Goal: Task Accomplishment & Management: Use online tool/utility

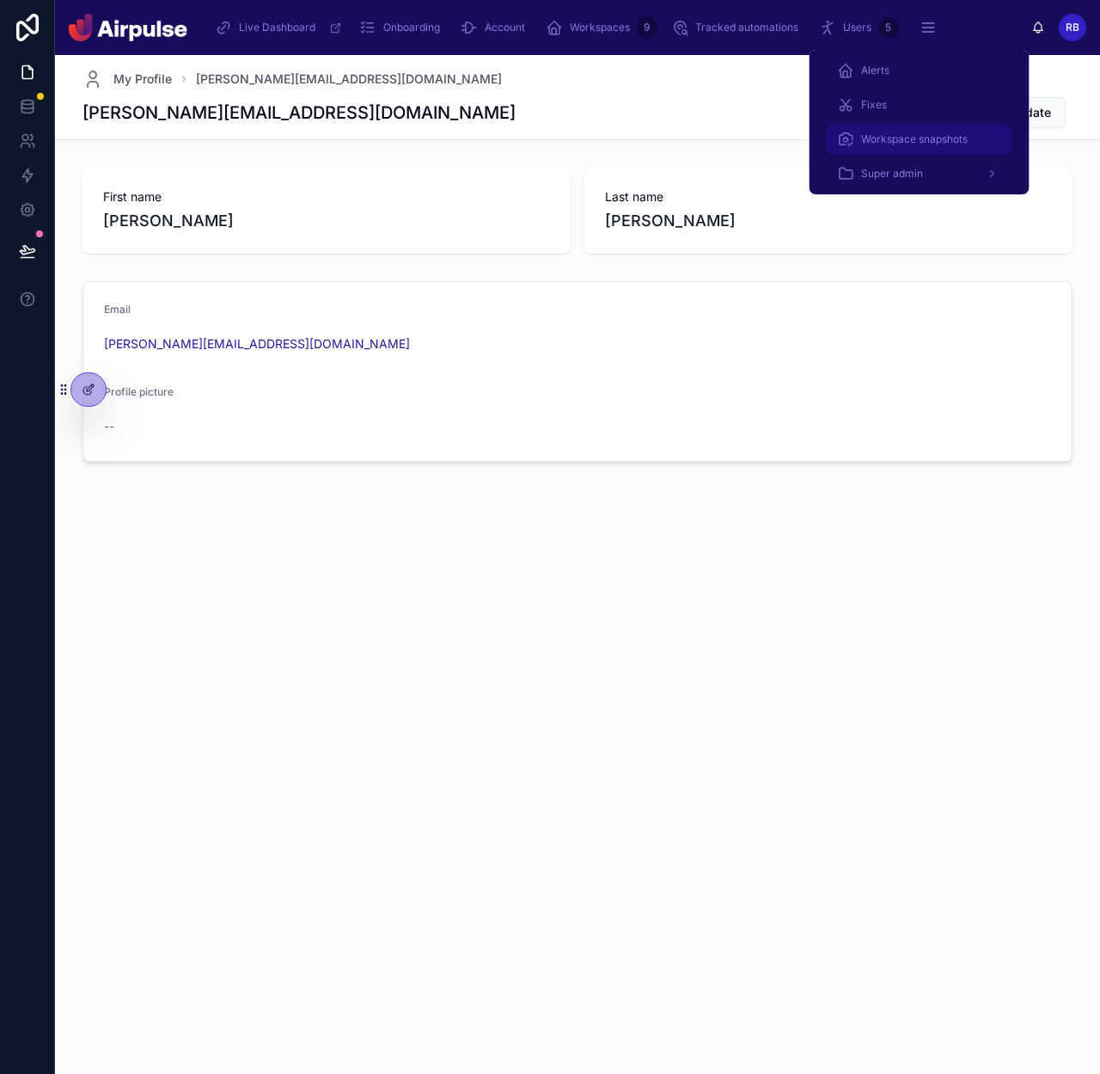
click at [887, 141] on span "Workspace snapshots" at bounding box center [914, 139] width 107 height 14
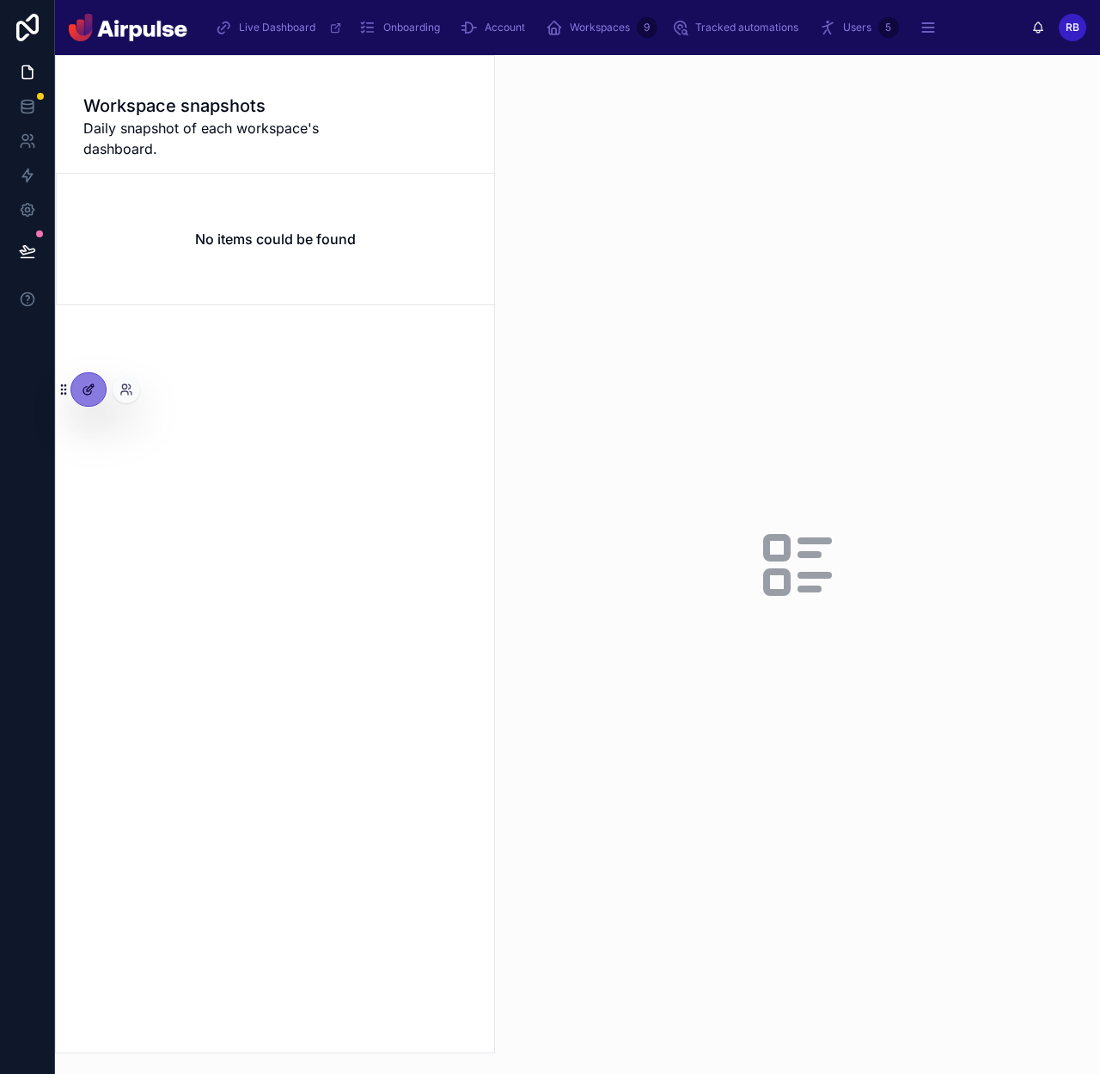
click at [80, 382] on div at bounding box center [88, 389] width 34 height 33
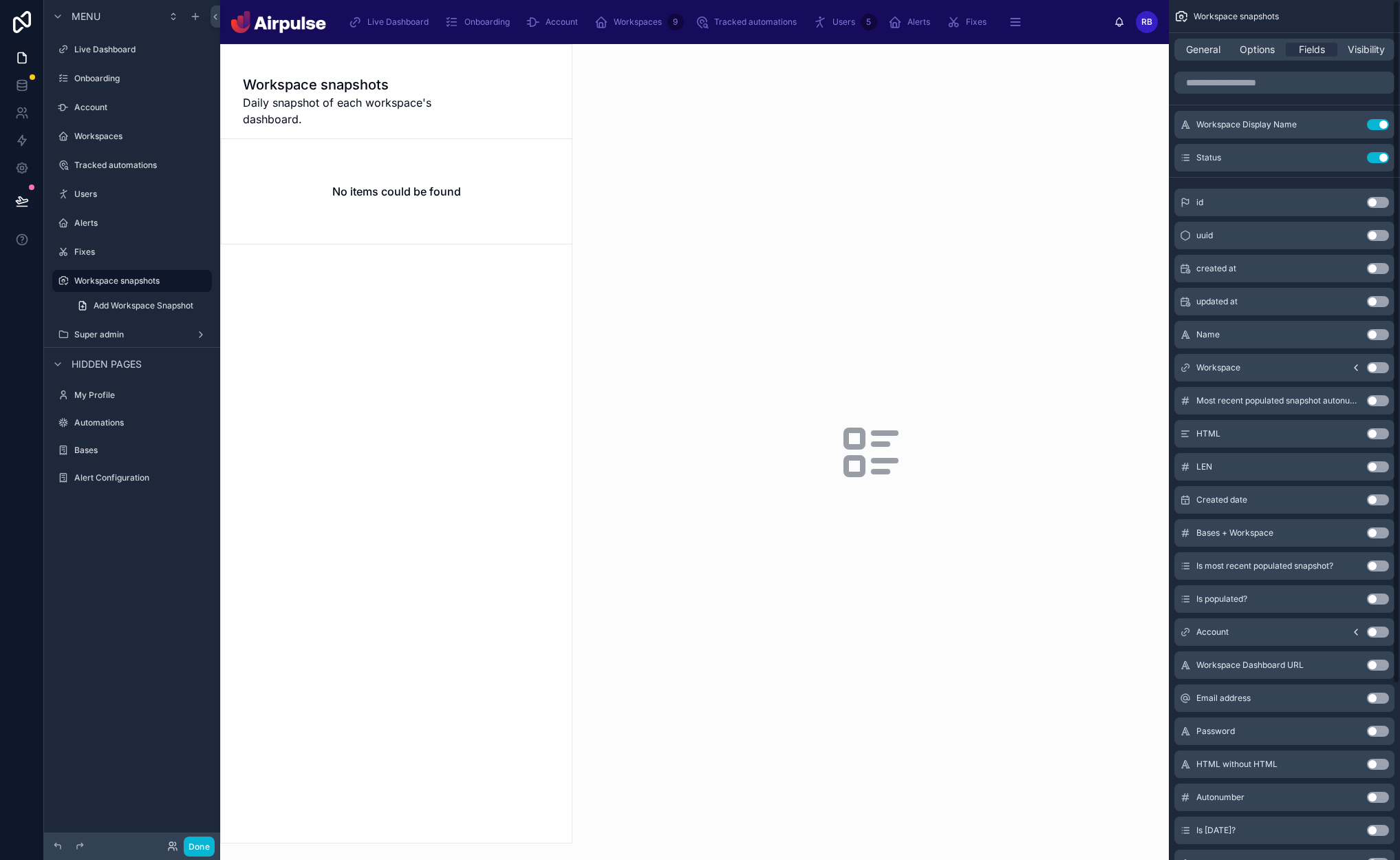
click at [880, 59] on div "General Options Fields Visibility" at bounding box center [1284, 50] width 220 height 22
click at [880, 47] on span "Options" at bounding box center [1258, 49] width 35 height 14
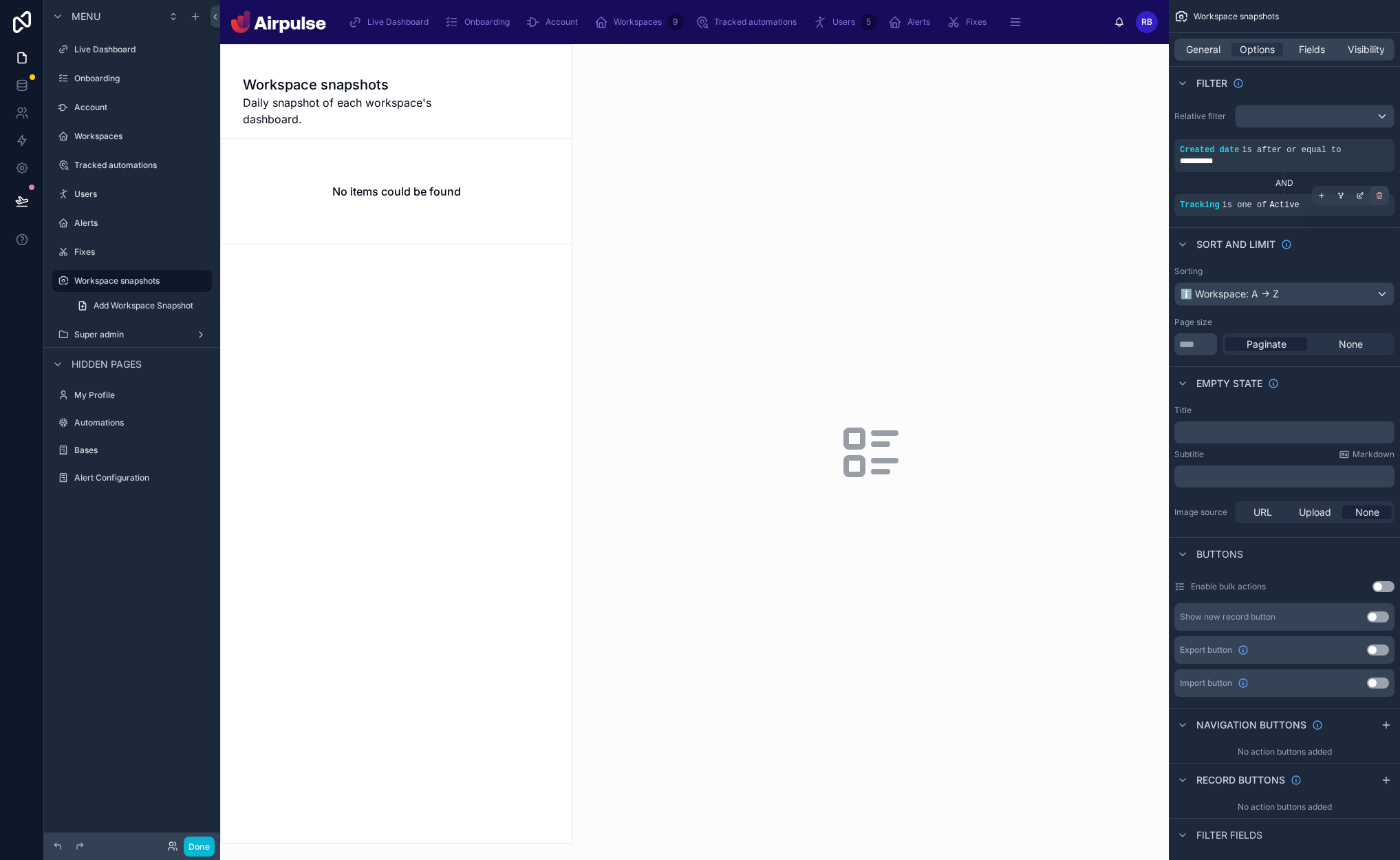
click at [880, 194] on icon "scrollable content" at bounding box center [1379, 195] width 8 height 8
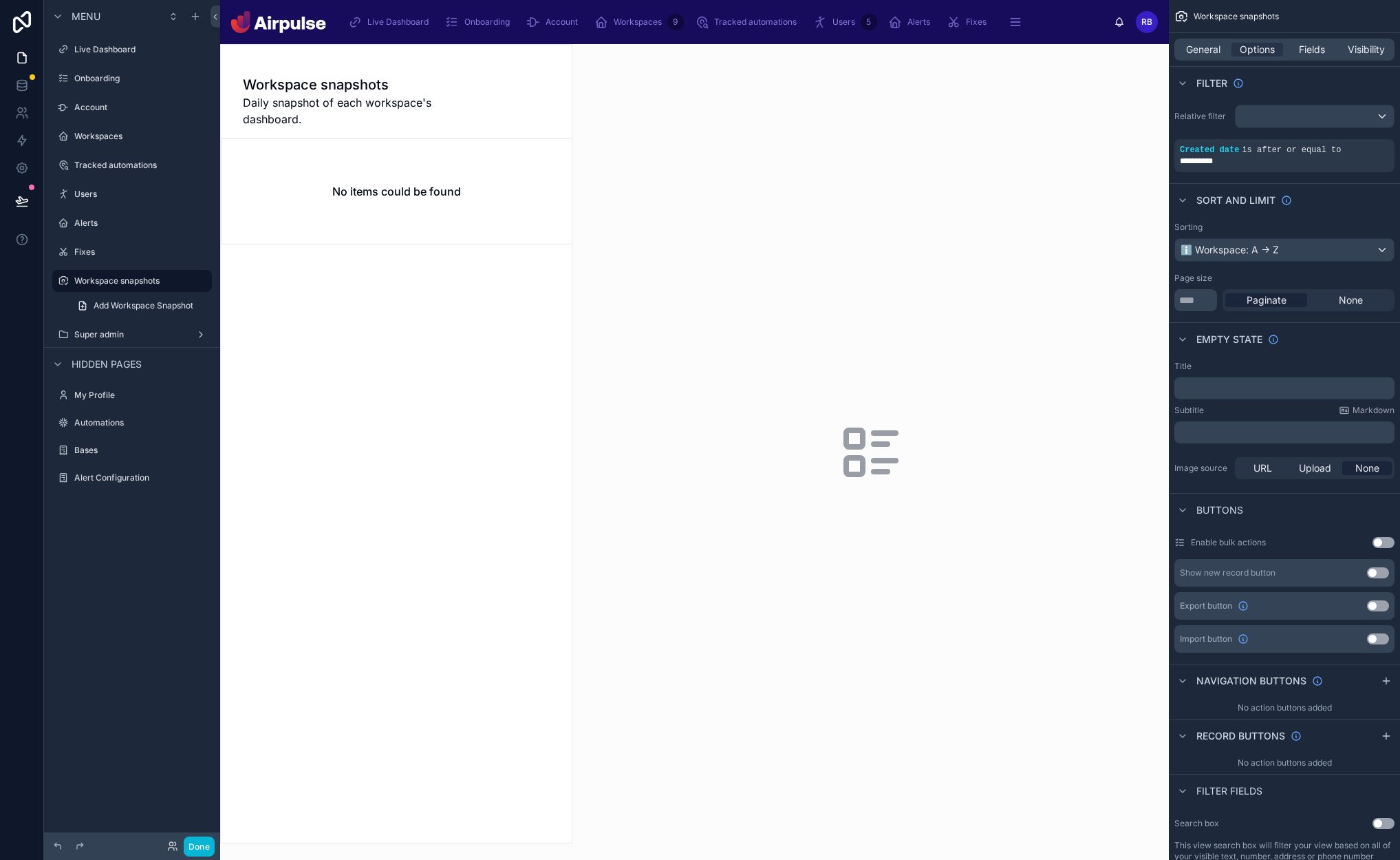
click at [533, 528] on div at bounding box center [396, 444] width 351 height 798
click at [24, 83] on icon at bounding box center [21, 82] width 9 height 3
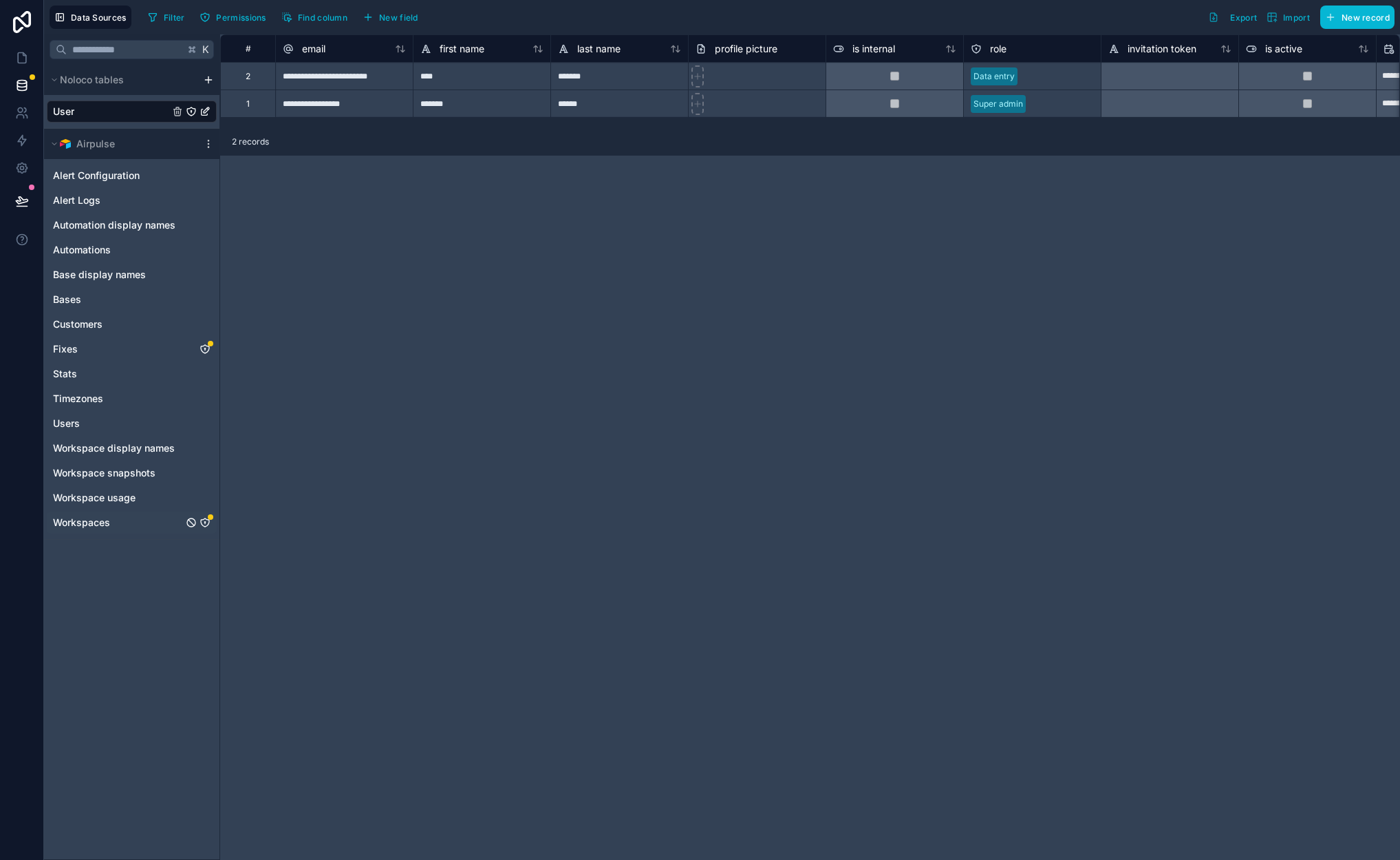
click at [203, 522] on icon "Workspaces" at bounding box center [205, 523] width 11 height 11
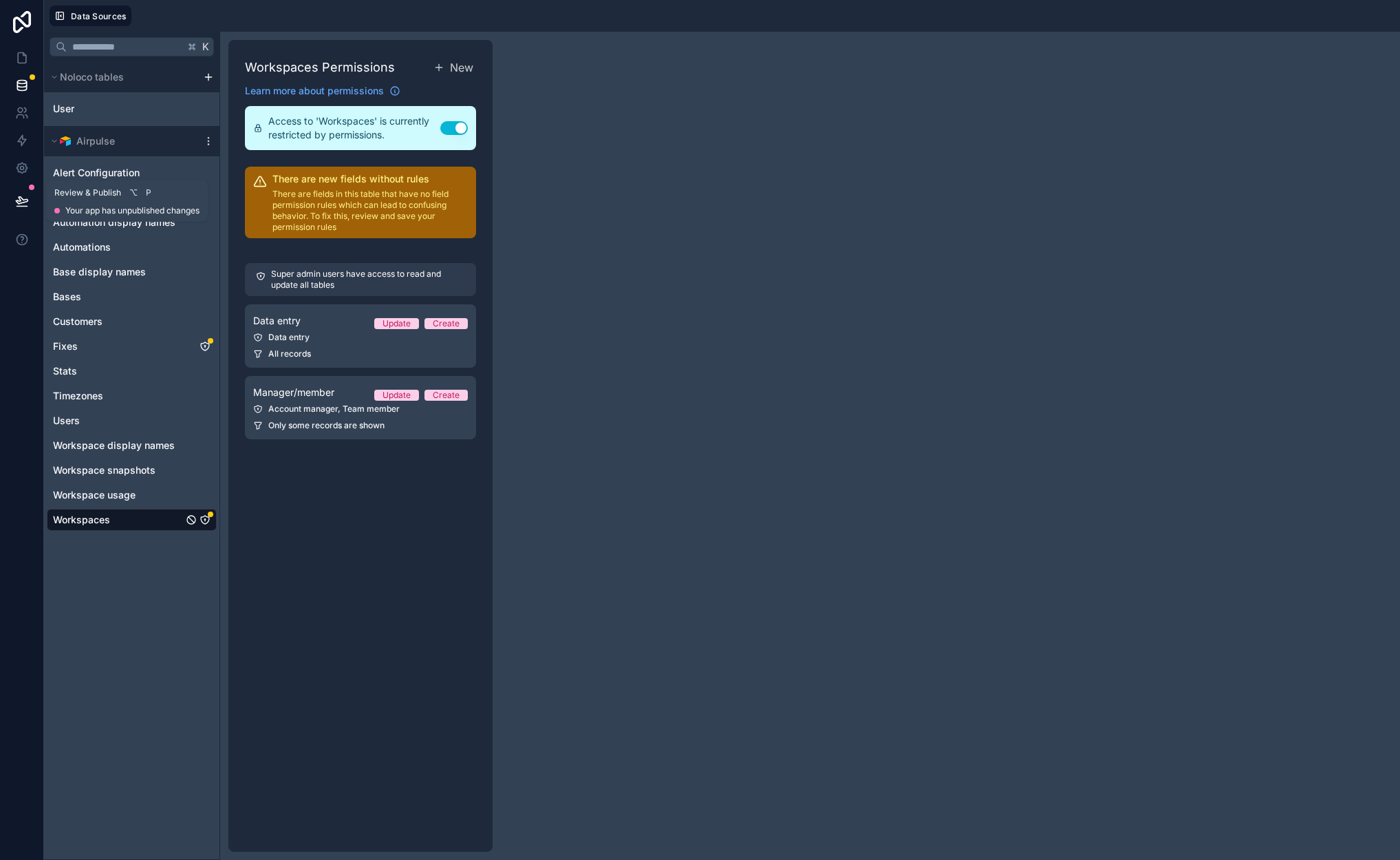
click at [17, 200] on icon at bounding box center [22, 200] width 12 height 7
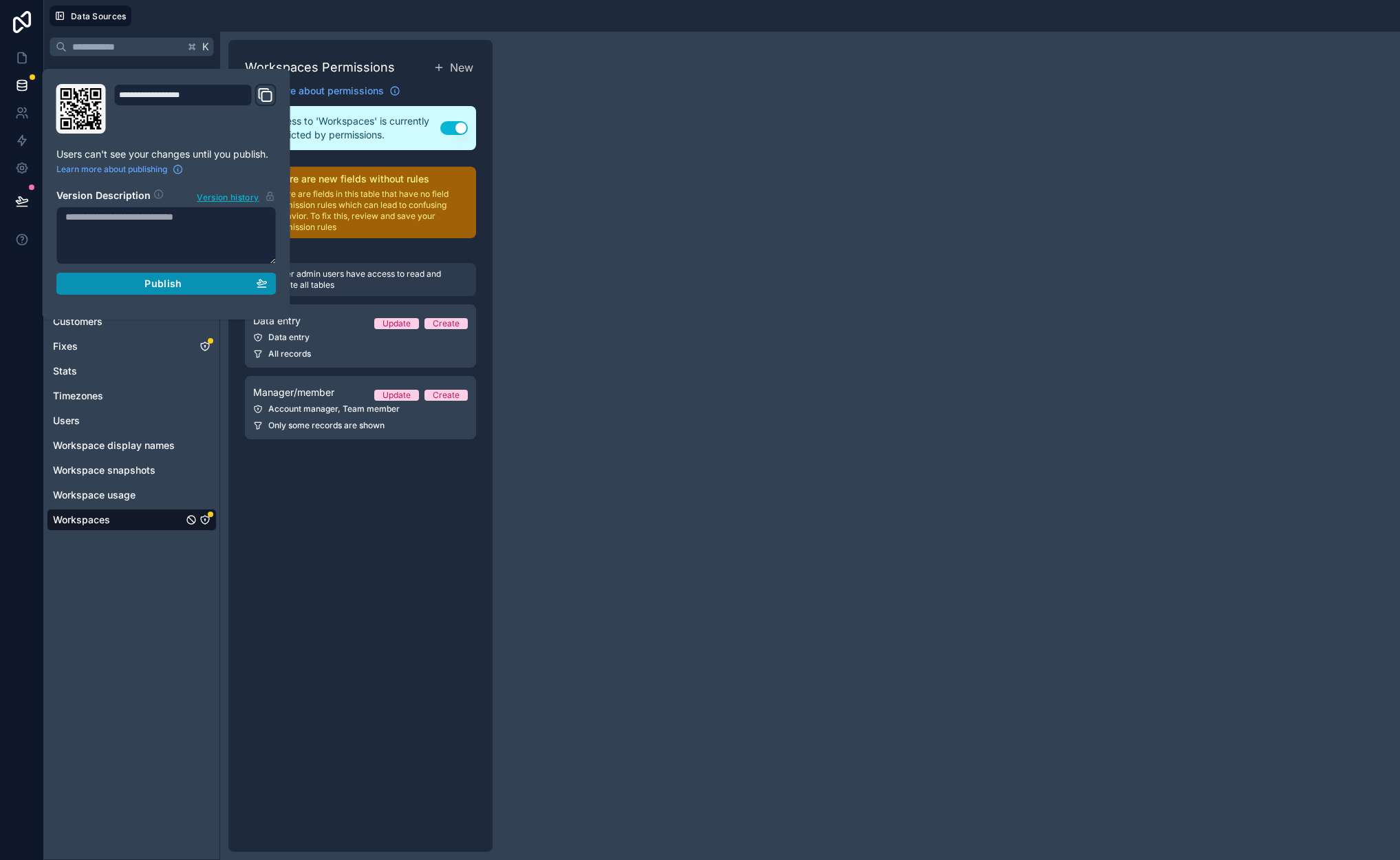
click at [178, 278] on span "Publish" at bounding box center [162, 283] width 37 height 12
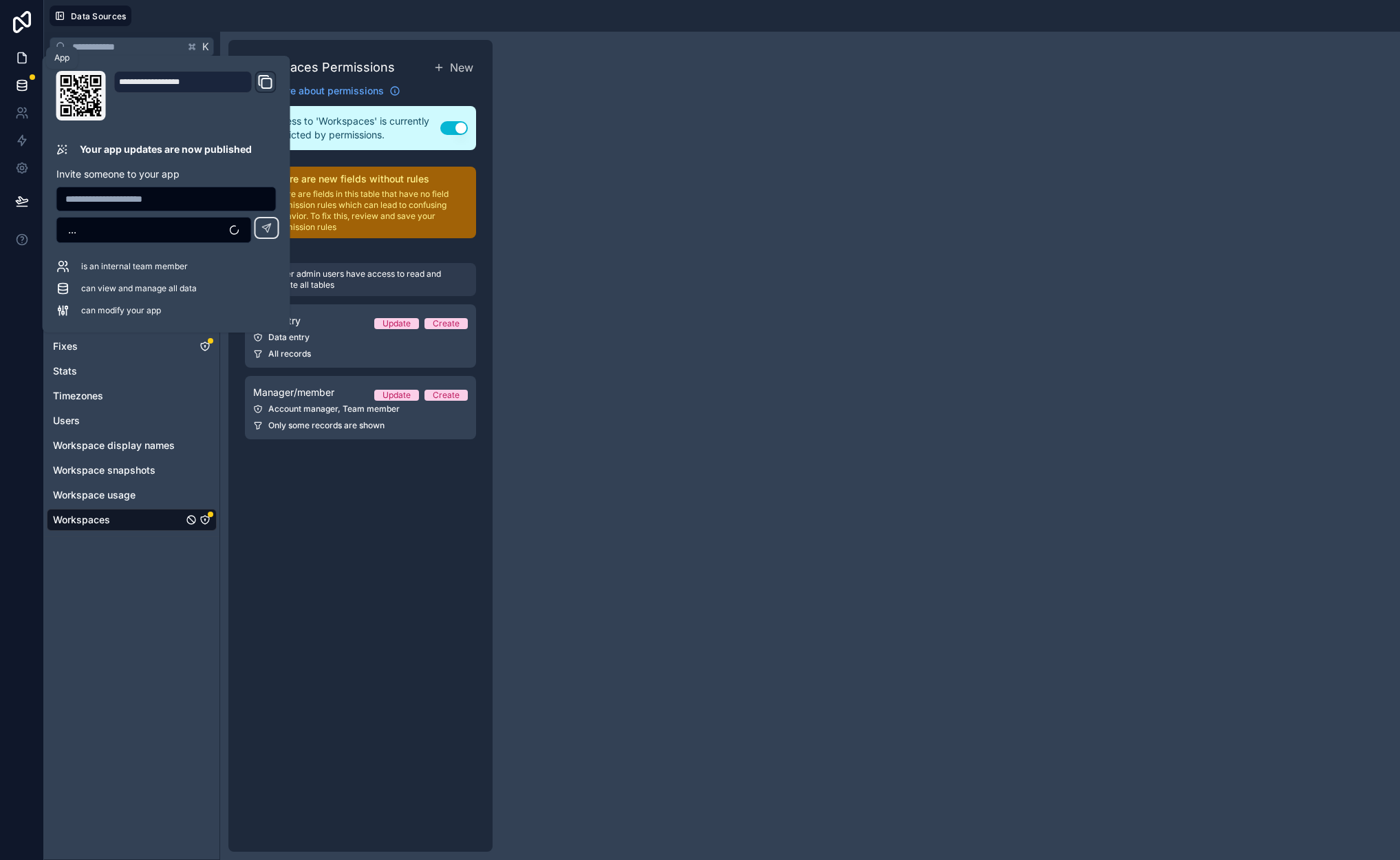
click at [19, 54] on icon at bounding box center [22, 58] width 14 height 14
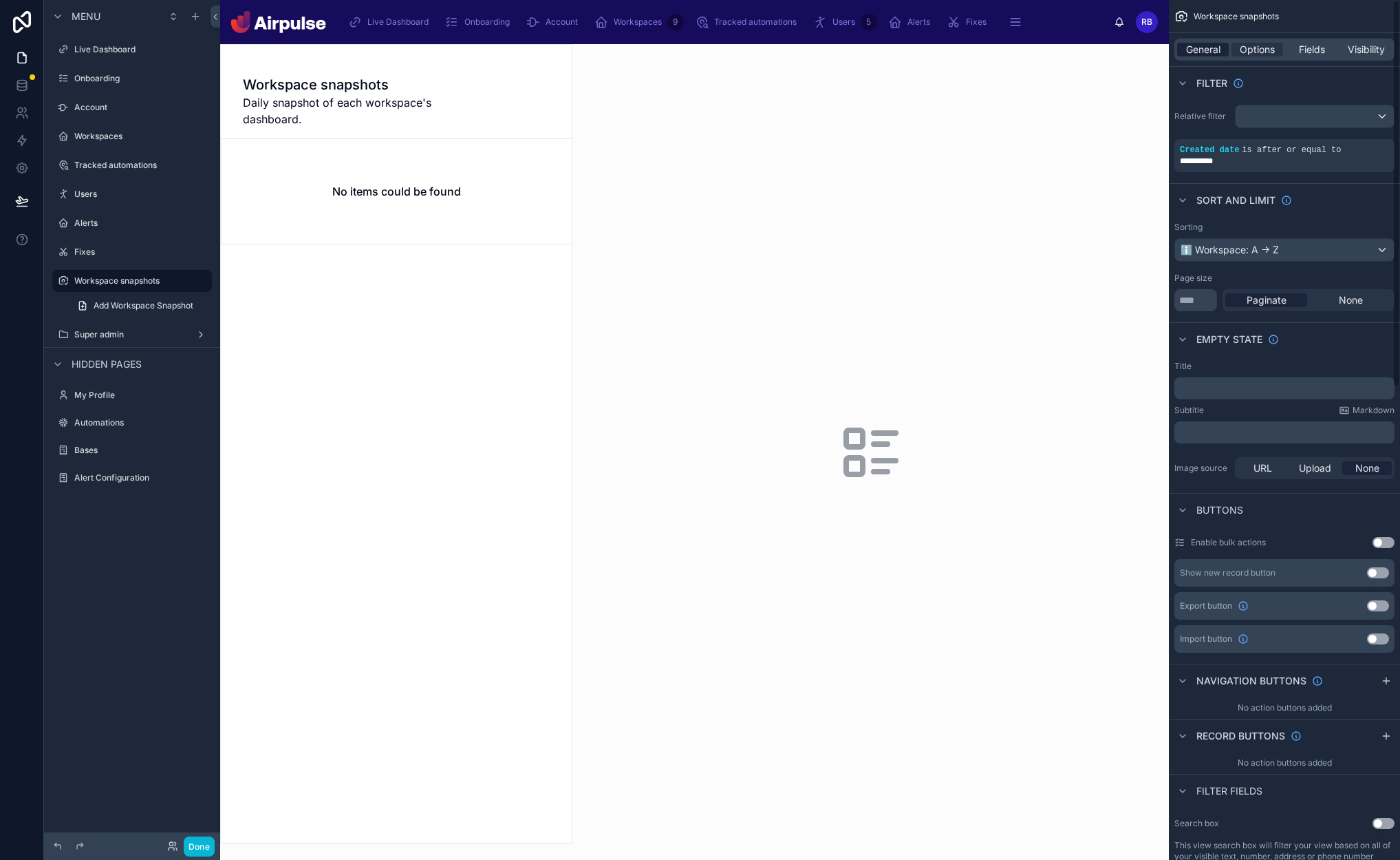
drag, startPoint x: 1193, startPoint y: 54, endPoint x: 1209, endPoint y: 53, distance: 16.0
click at [880, 54] on span "General" at bounding box center [1203, 49] width 34 height 14
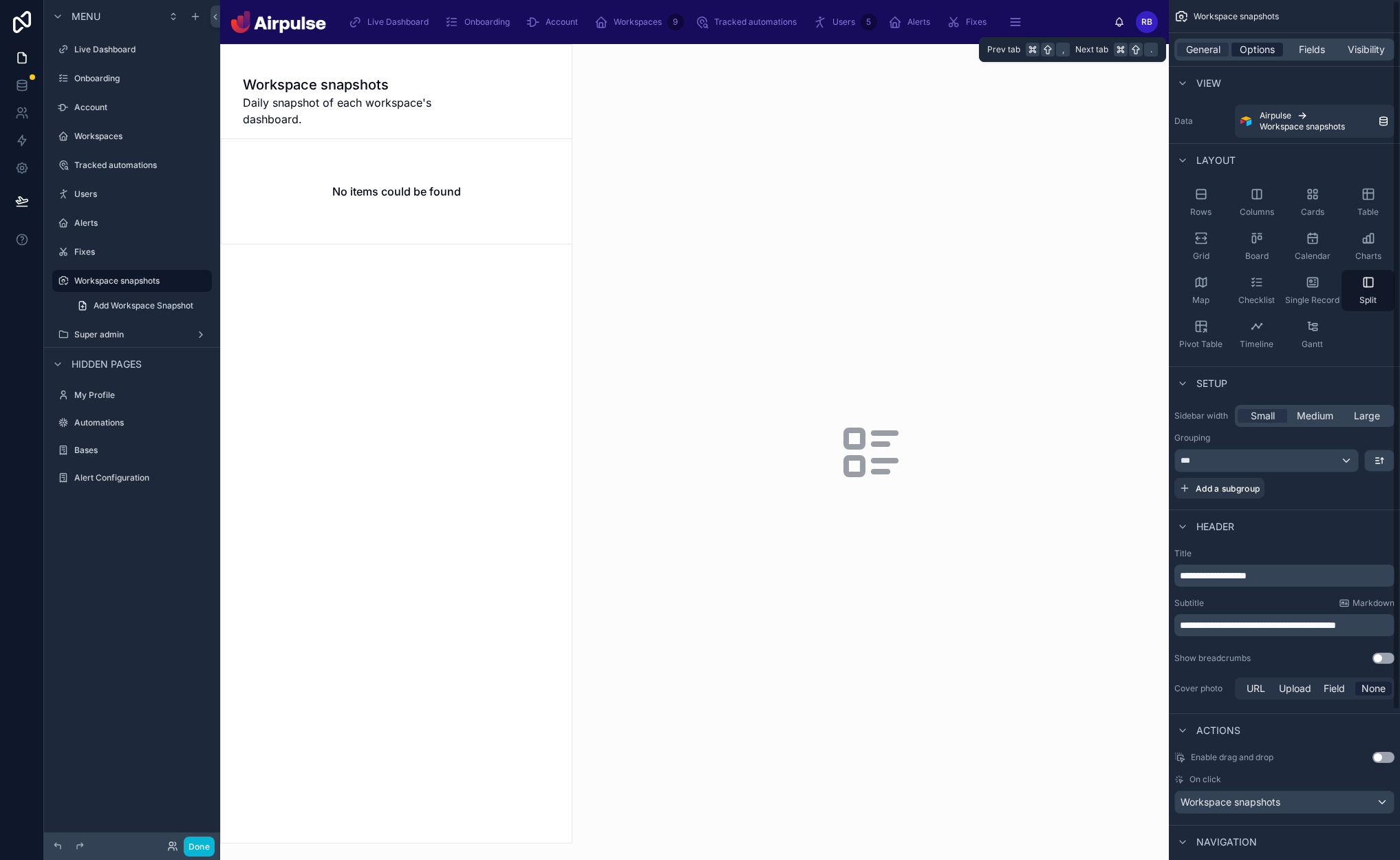
click at [880, 52] on span "Options" at bounding box center [1258, 49] width 35 height 14
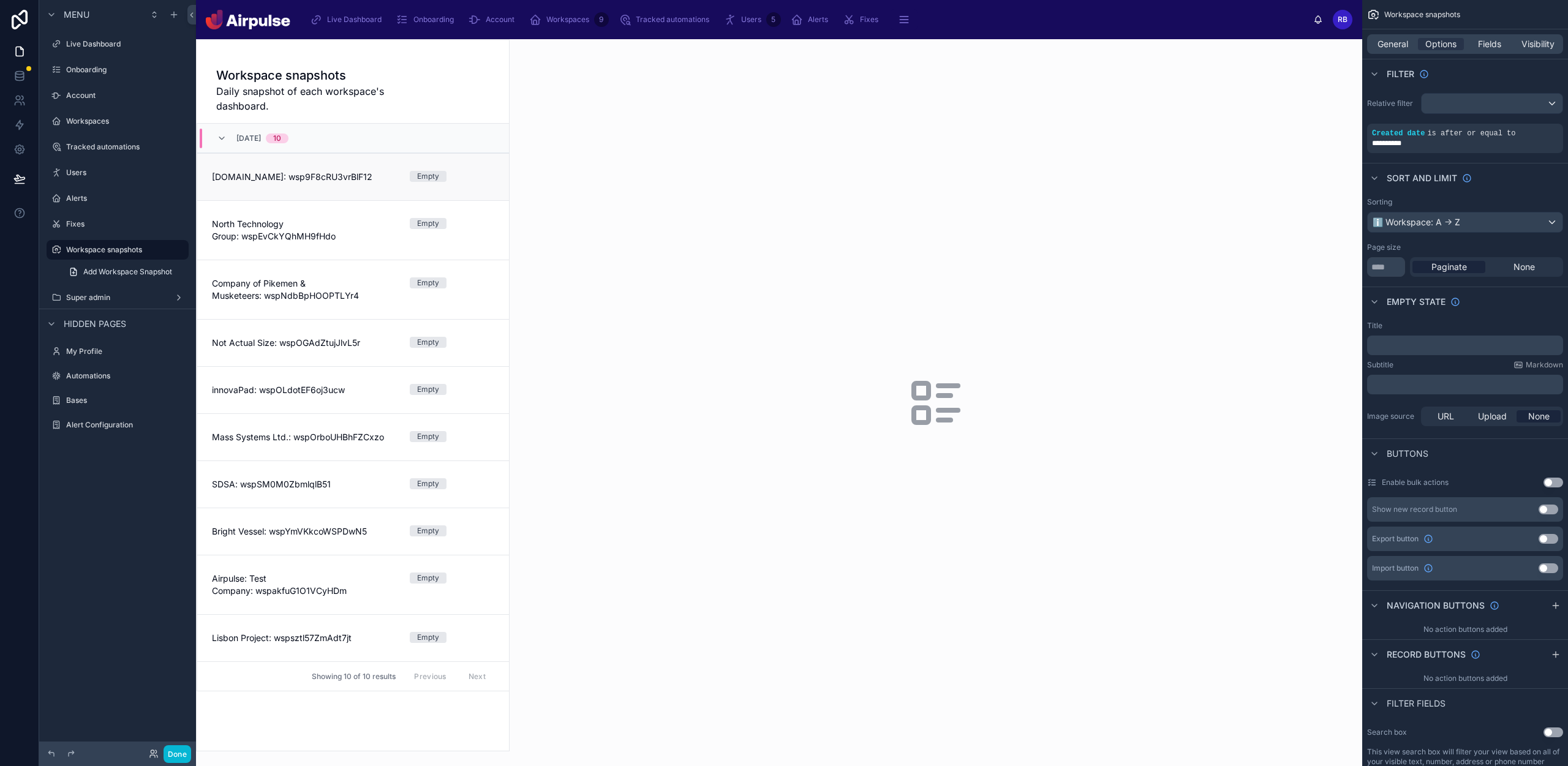
click at [402, 177] on div "[DOMAIN_NAME]: wsp9F8cRU3vrBlF12 Empty" at bounding box center [353, 177] width 282 height 12
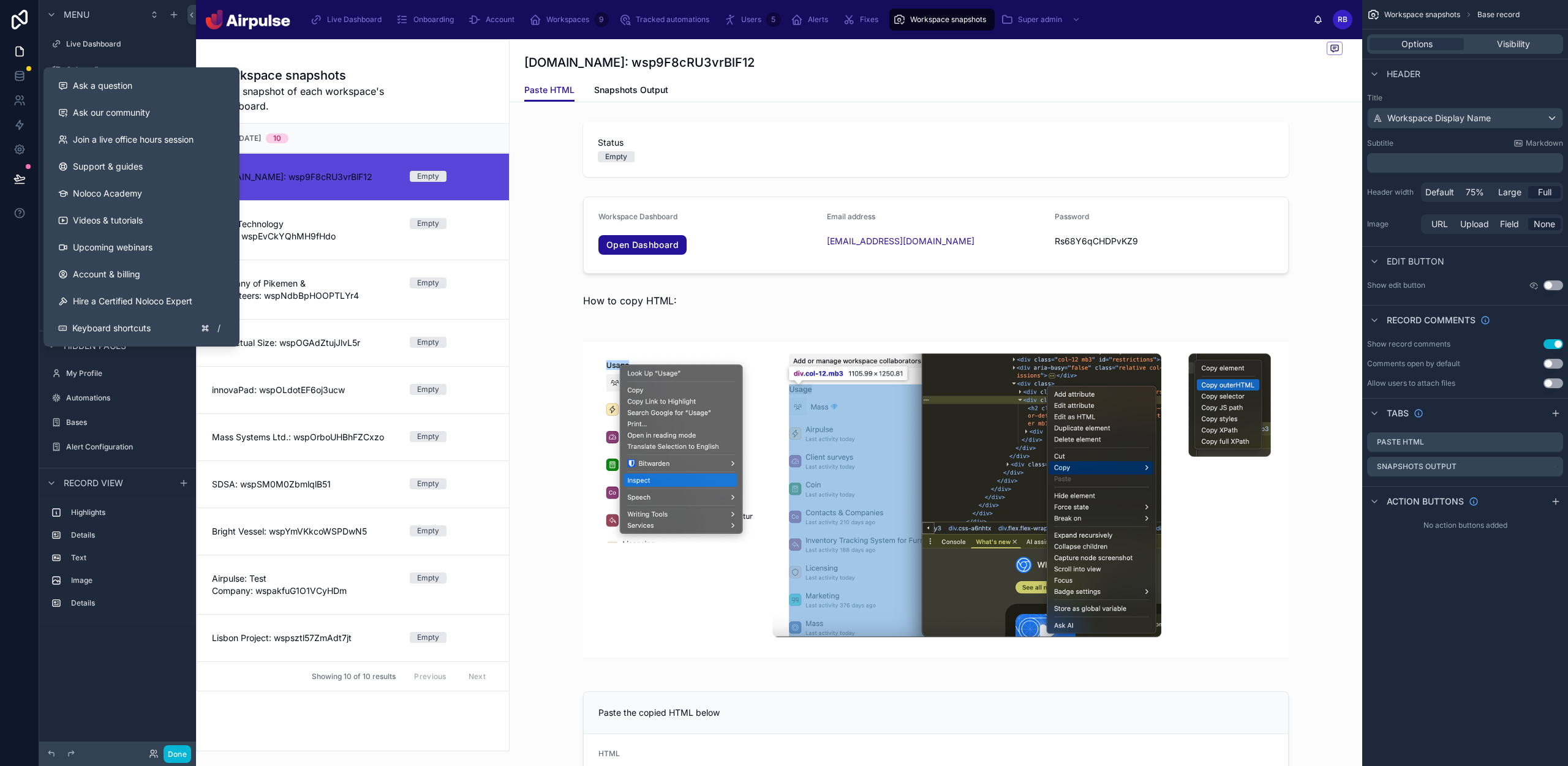
click at [6, 182] on button at bounding box center [20, 179] width 27 height 34
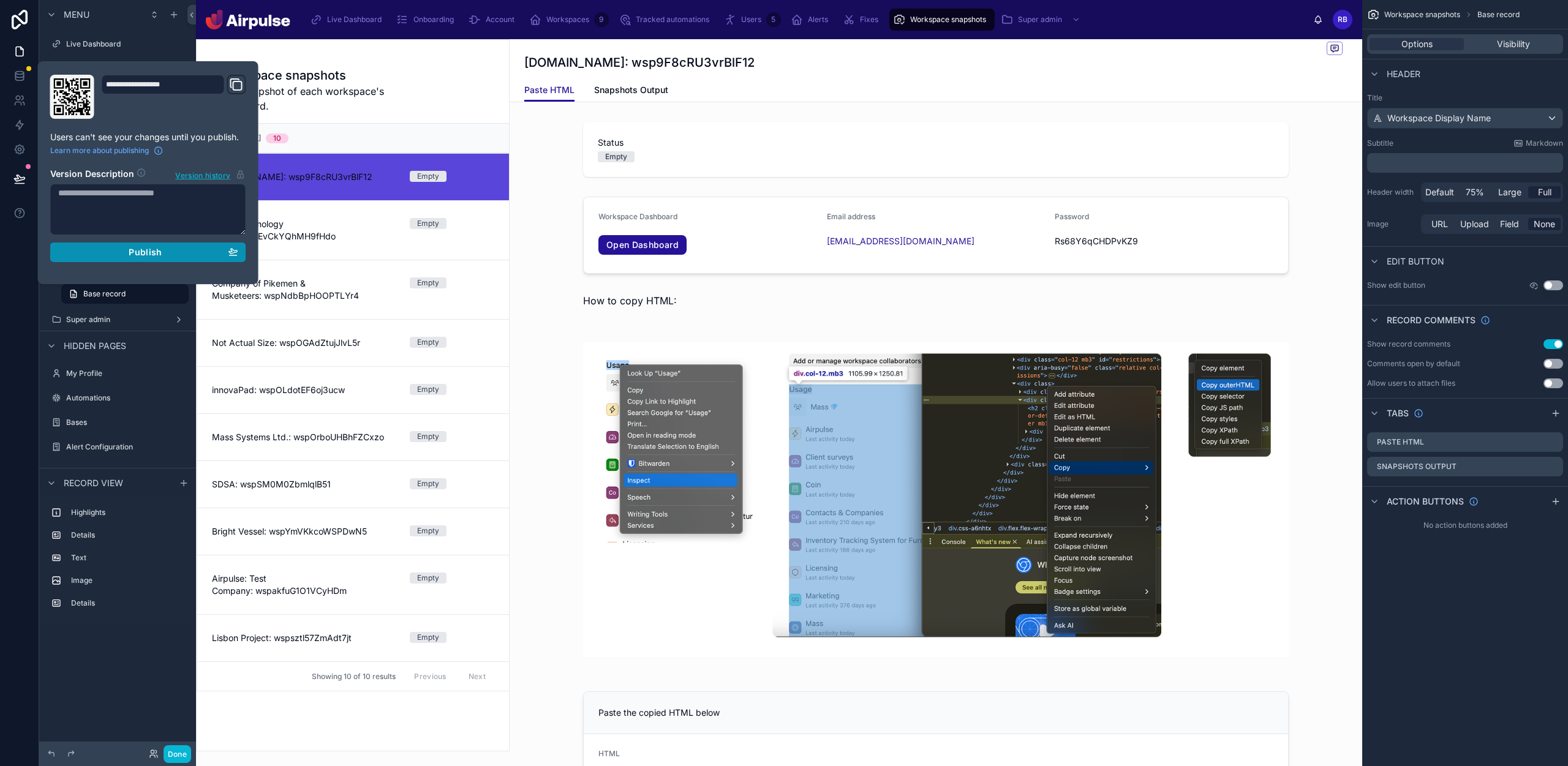
click at [171, 245] on button "Publish" at bounding box center [148, 252] width 196 height 20
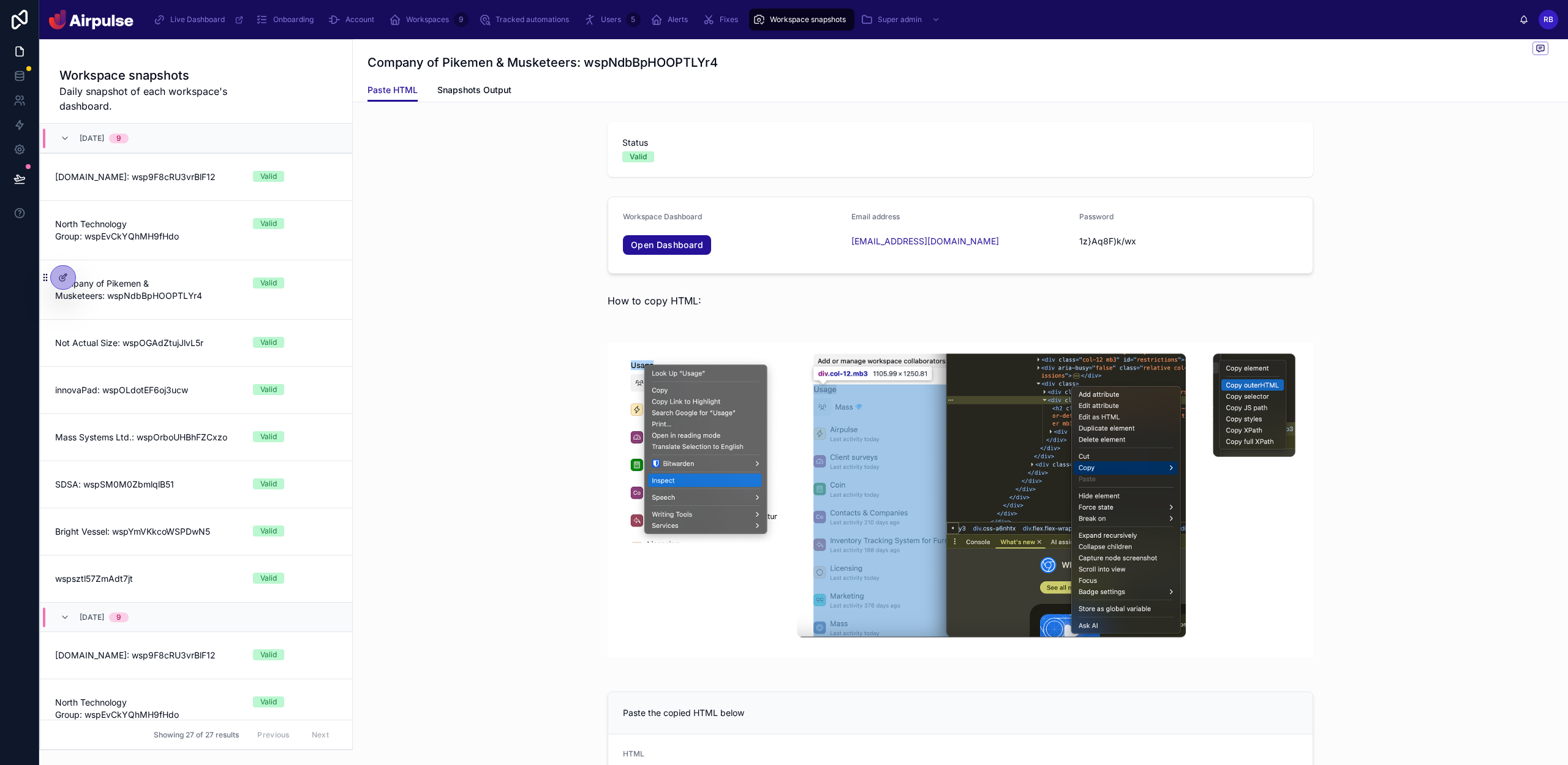
scroll to position [233, 0]
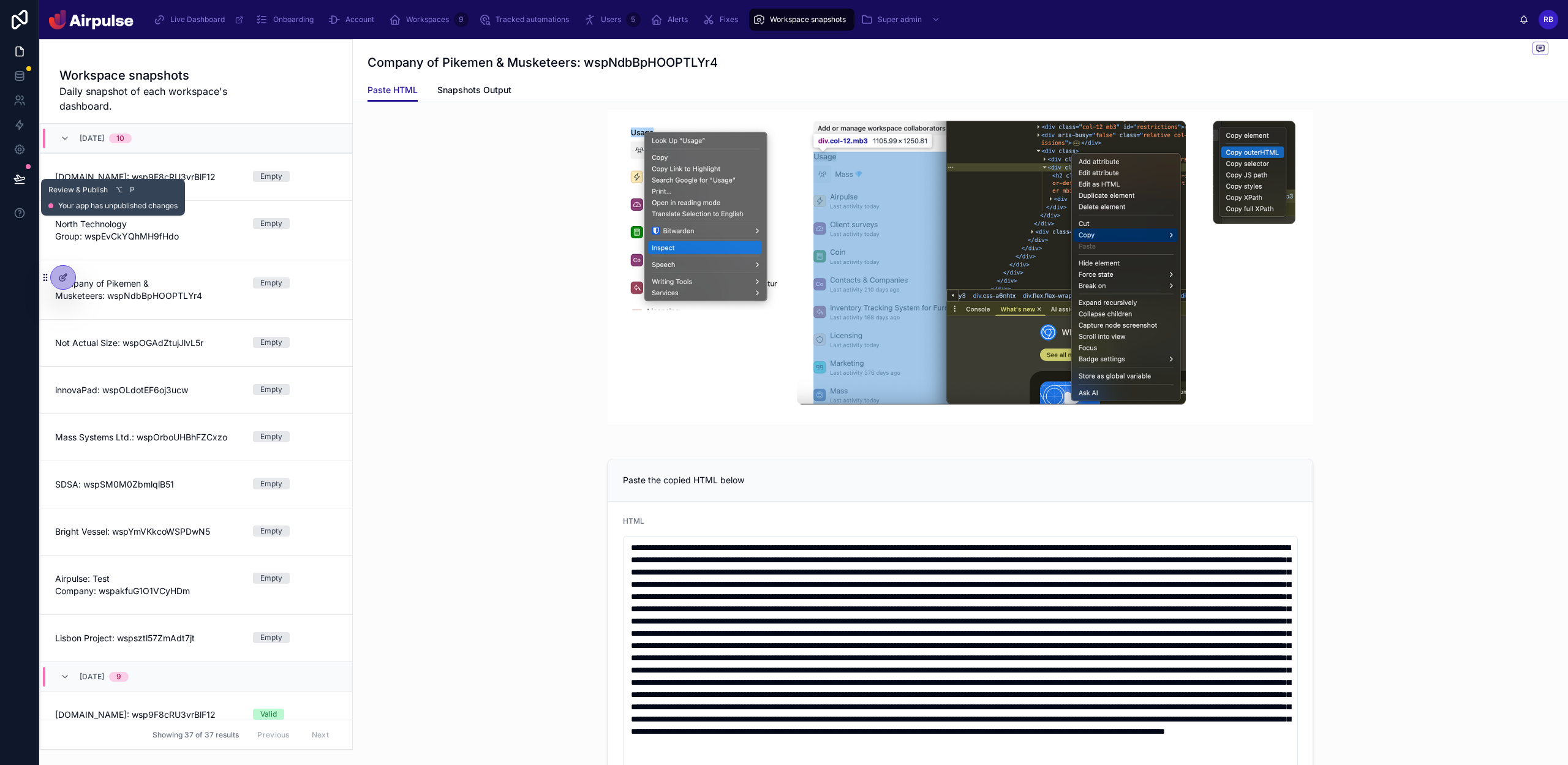
click at [14, 177] on icon at bounding box center [19, 178] width 12 height 12
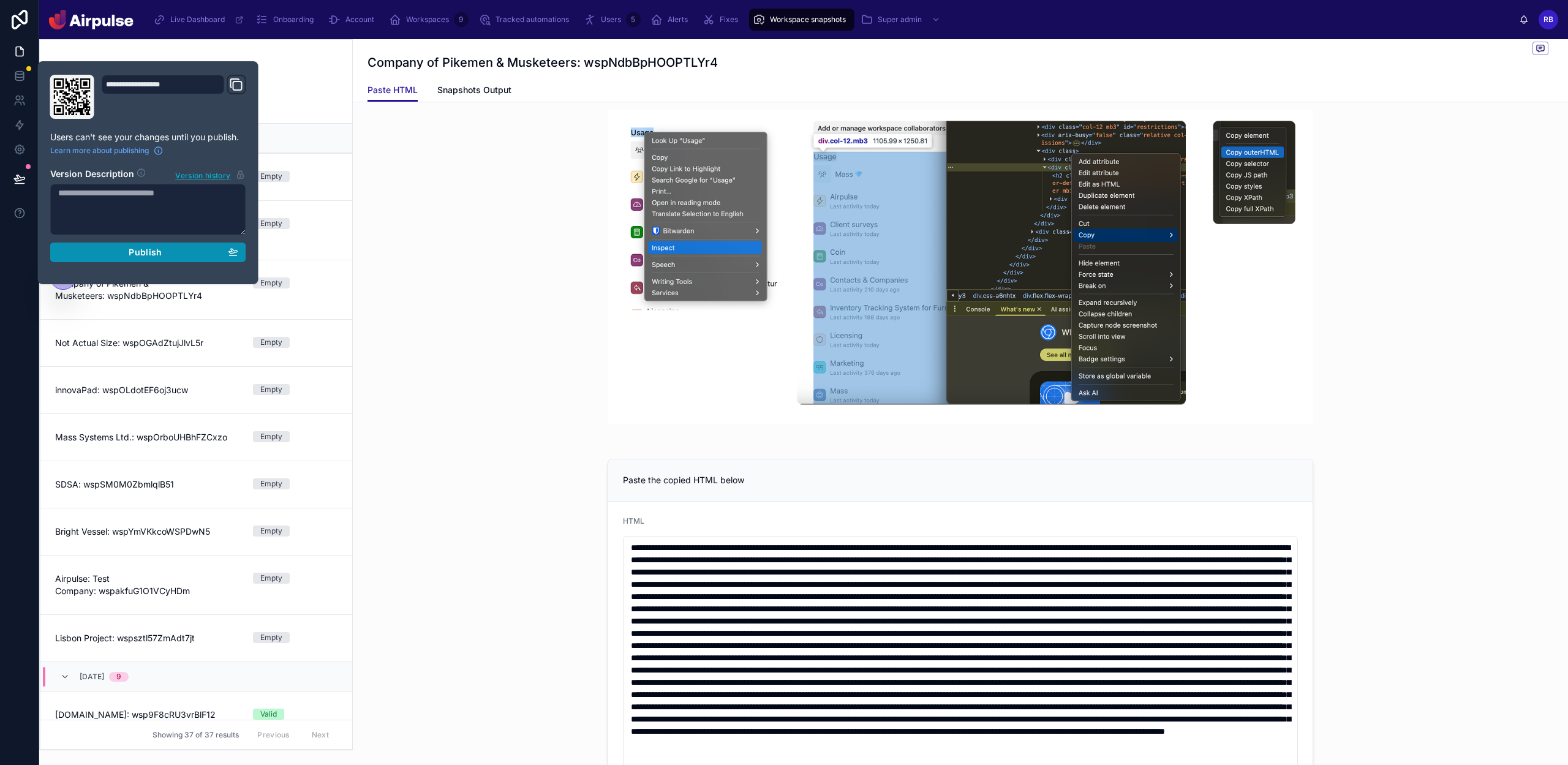
click at [145, 248] on span "Publish" at bounding box center [145, 251] width 33 height 11
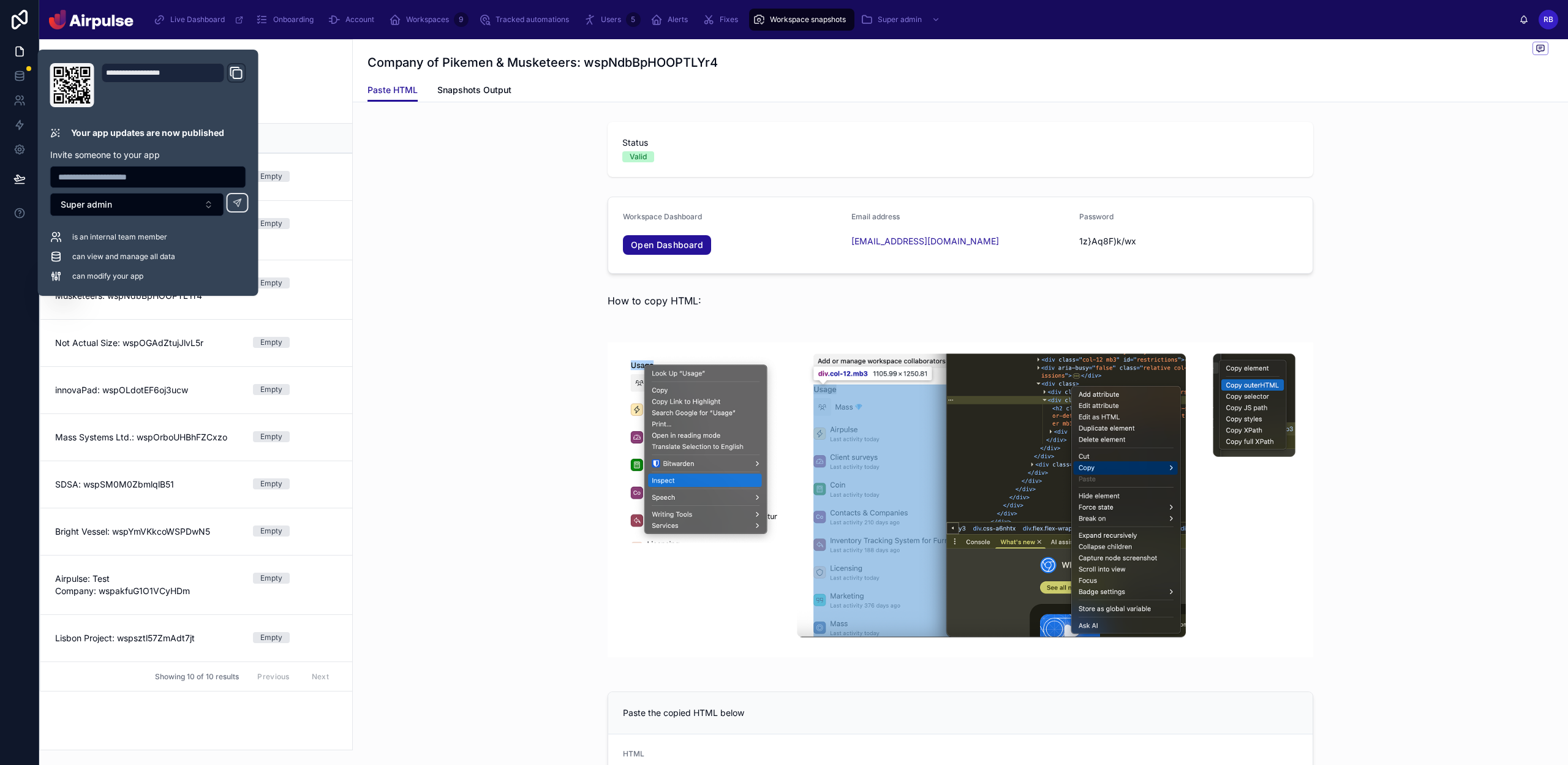
click at [448, 303] on div "How to copy HTML:" at bounding box center [961, 301] width 1206 height 24
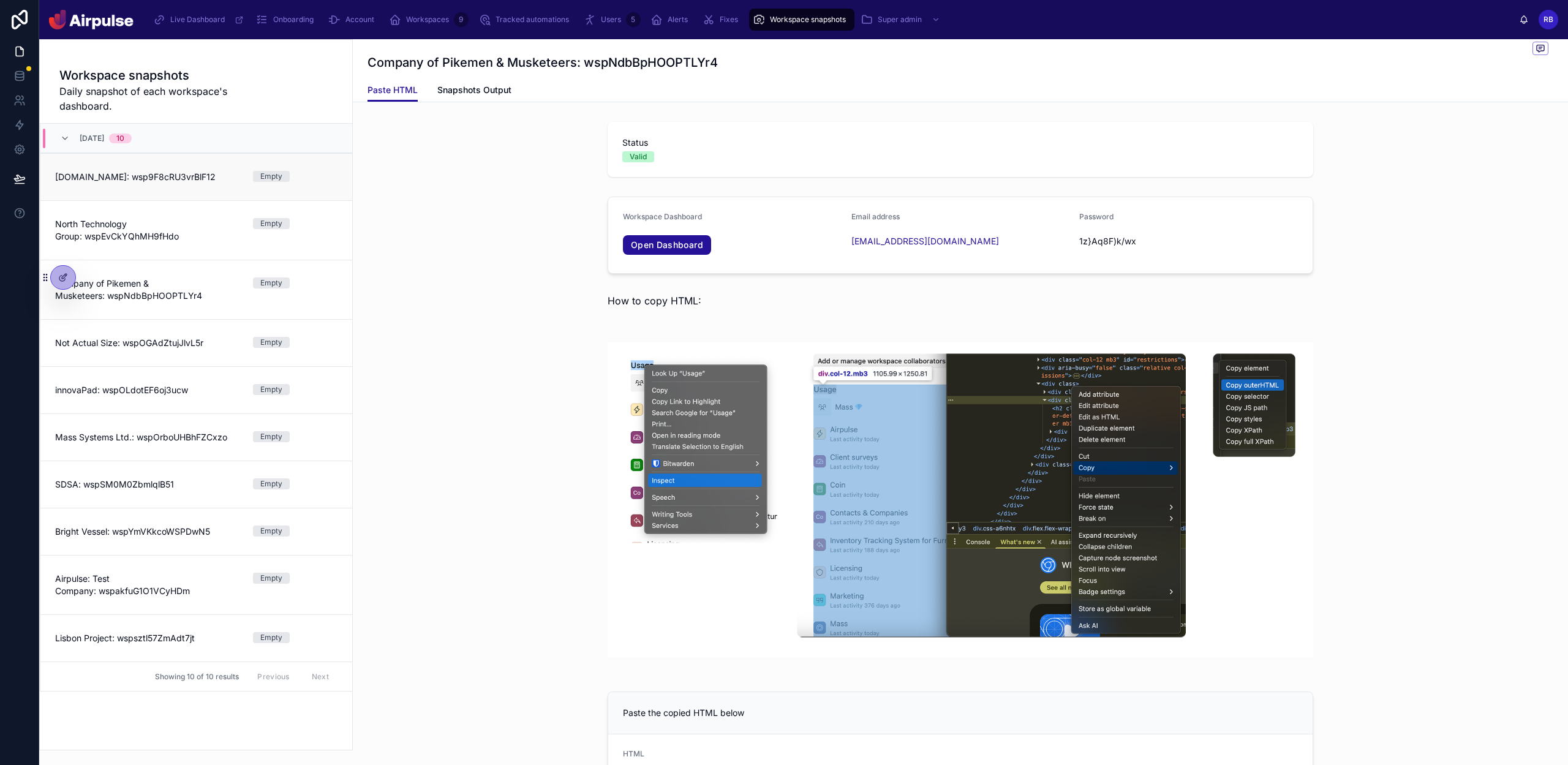
click at [215, 189] on link "[DOMAIN_NAME]: wsp9F8cRU3vrBlF12 Empty" at bounding box center [196, 177] width 311 height 47
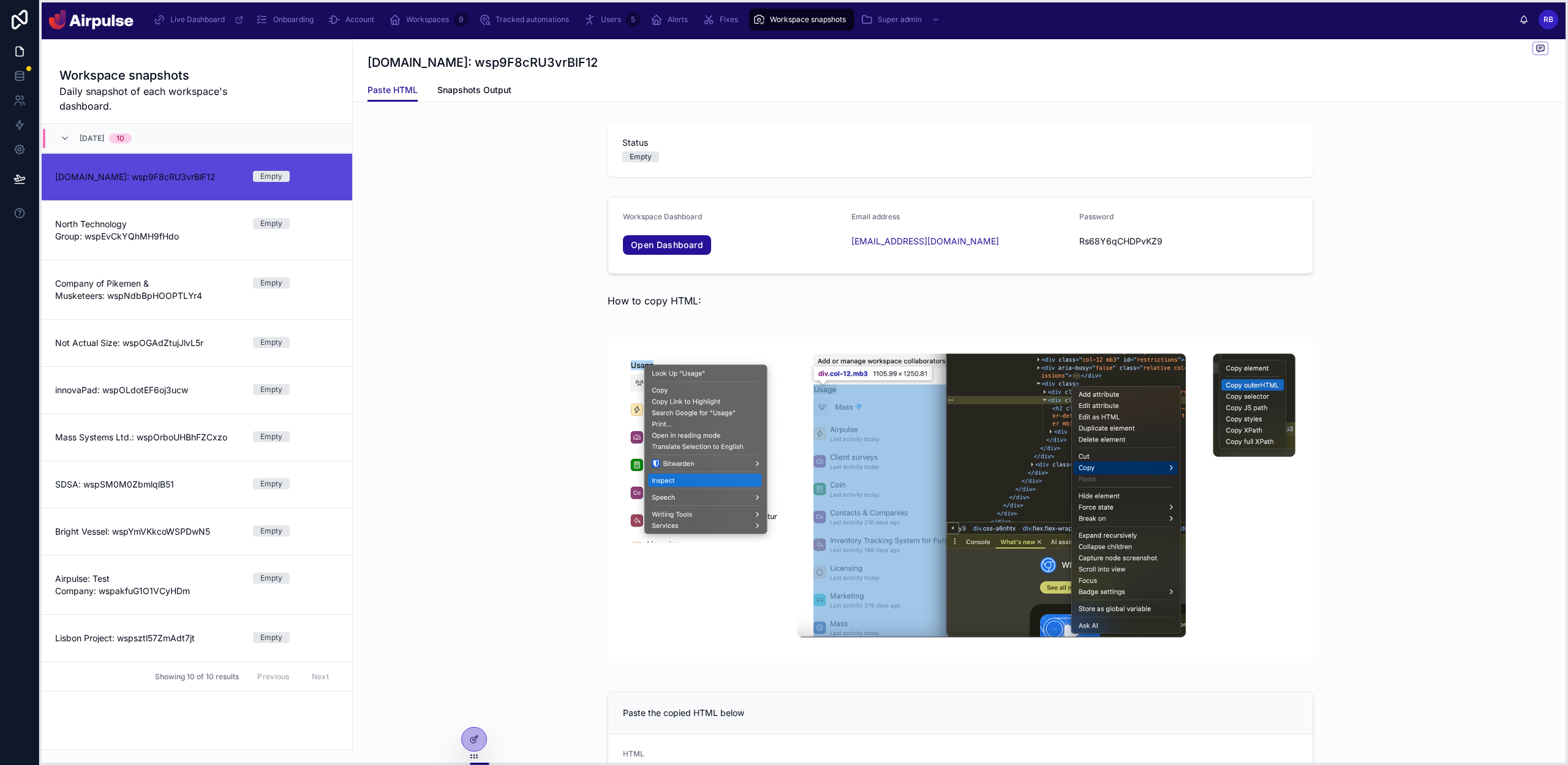
drag, startPoint x: 46, startPoint y: 276, endPoint x: 397, endPoint y: 358, distance: 360.5
